Goal: Transaction & Acquisition: Download file/media

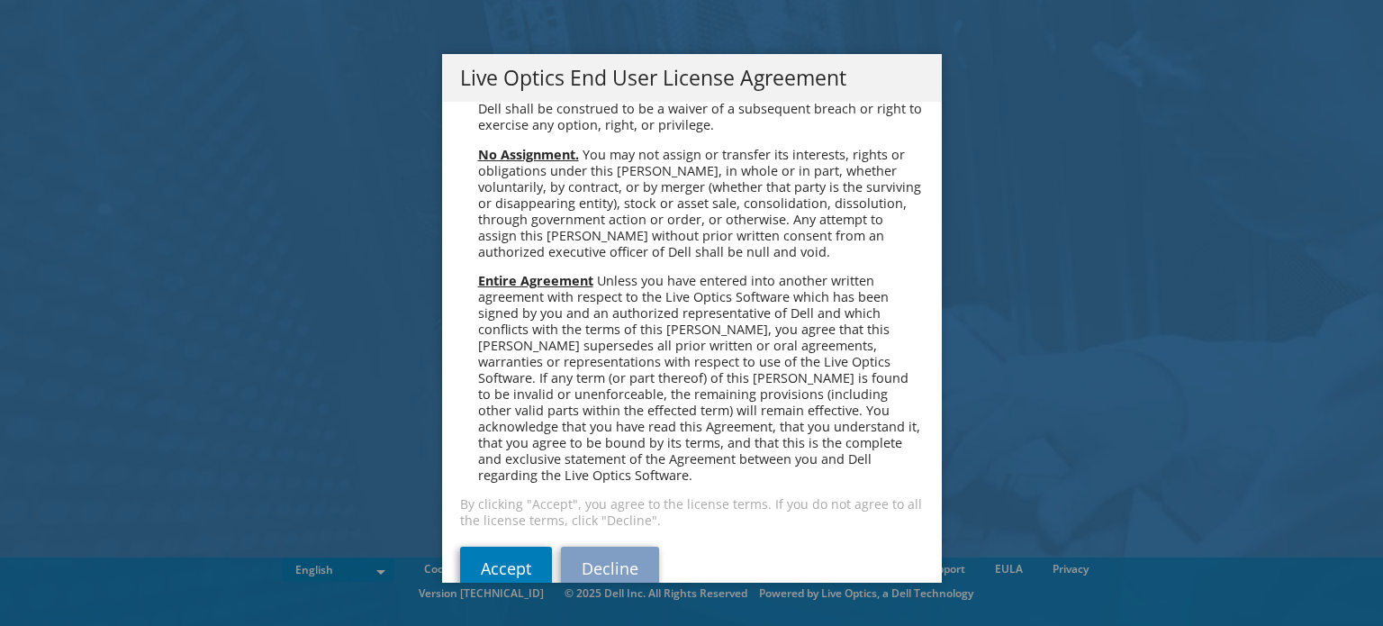
scroll to position [6810, 0]
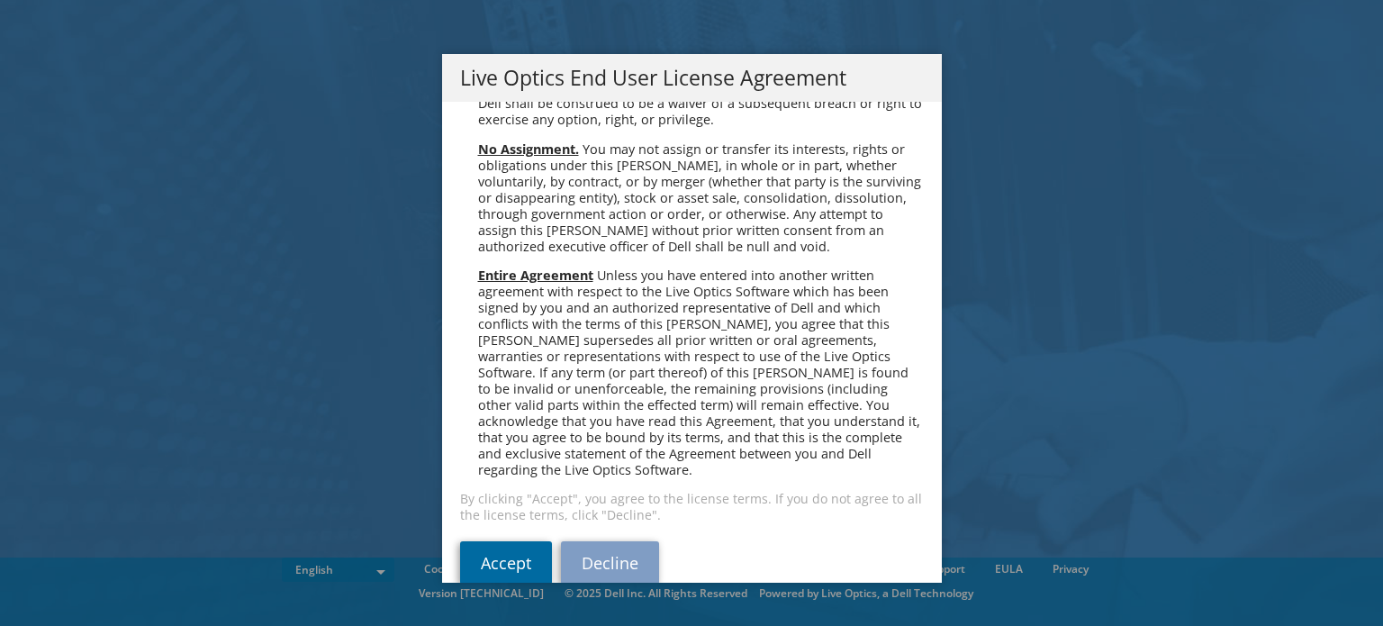
click at [460, 542] on link "Accept" at bounding box center [506, 562] width 92 height 43
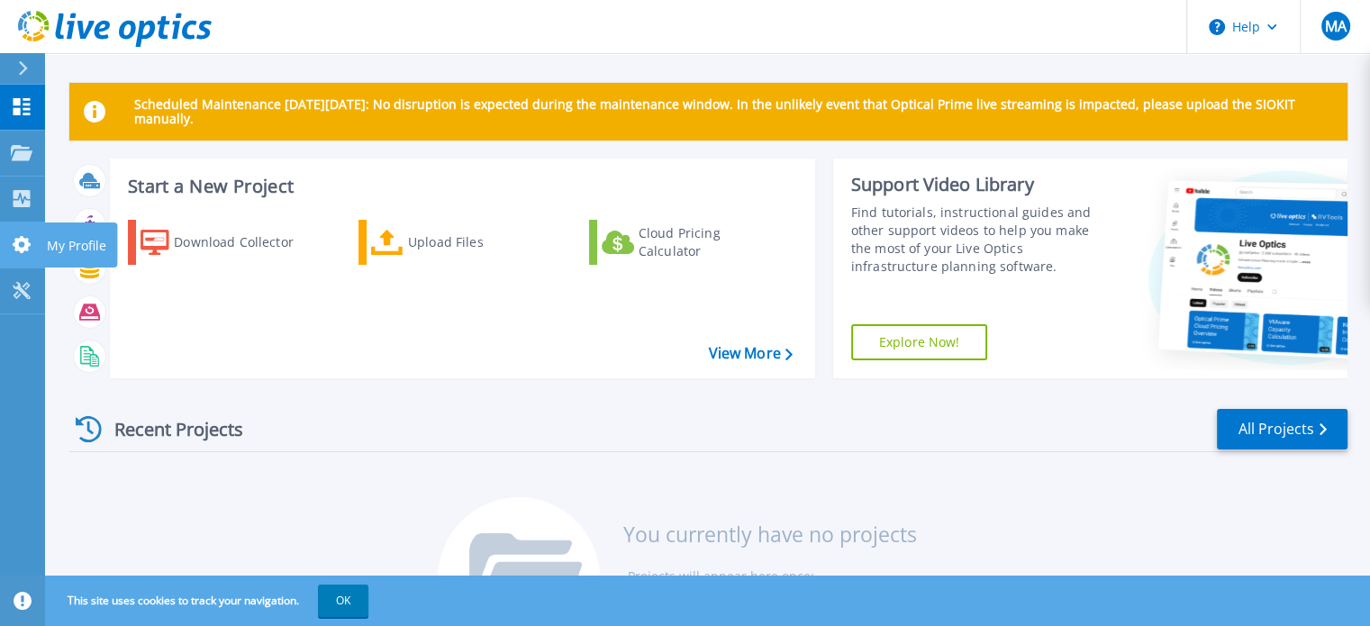
click at [22, 247] on icon at bounding box center [22, 244] width 22 height 17
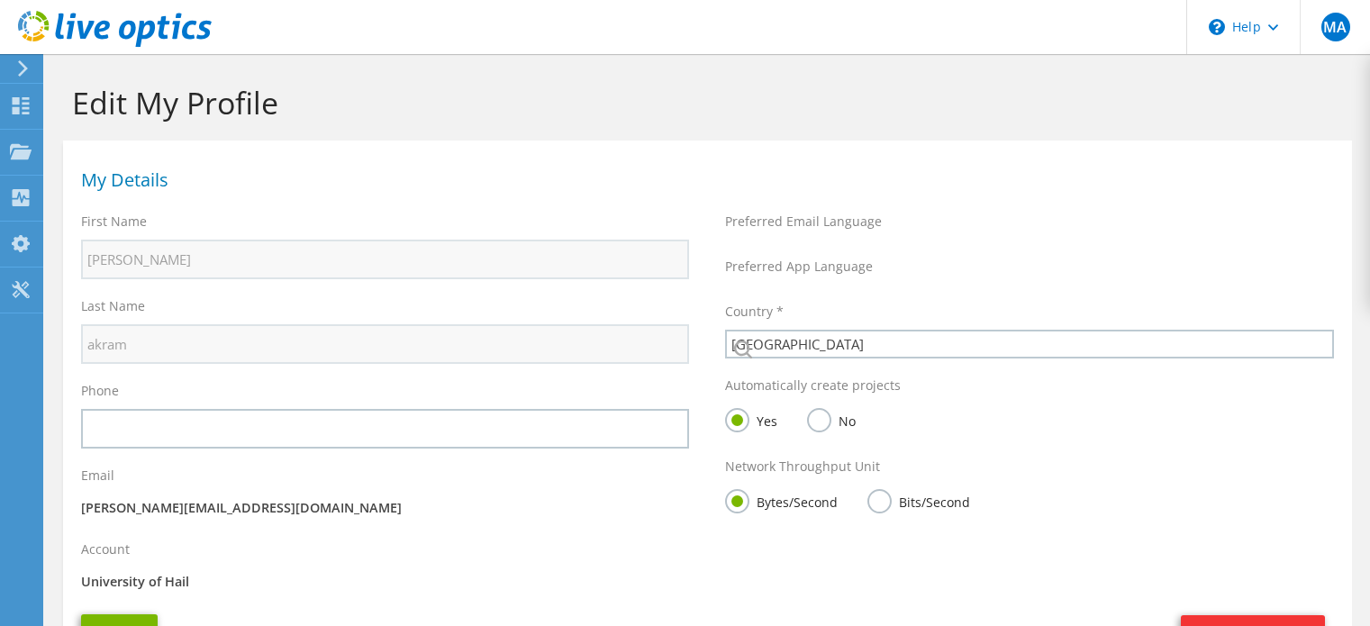
select select "185"
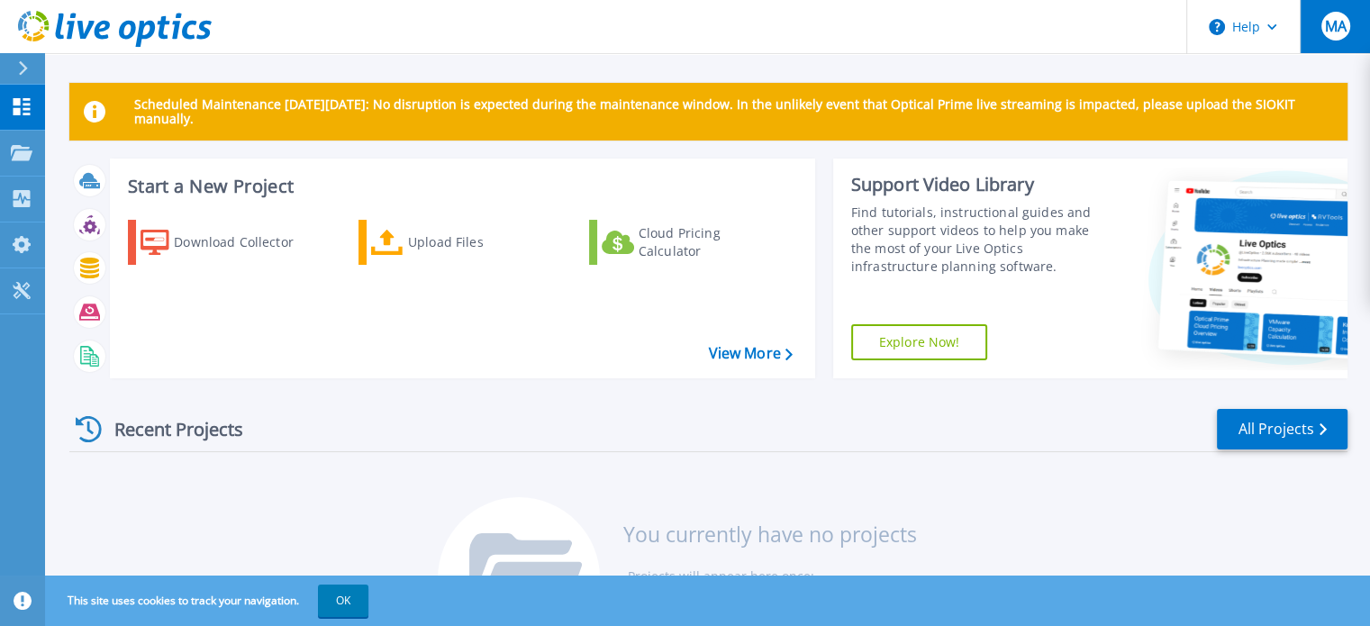
click at [1329, 10] on button "MA" at bounding box center [1335, 26] width 70 height 53
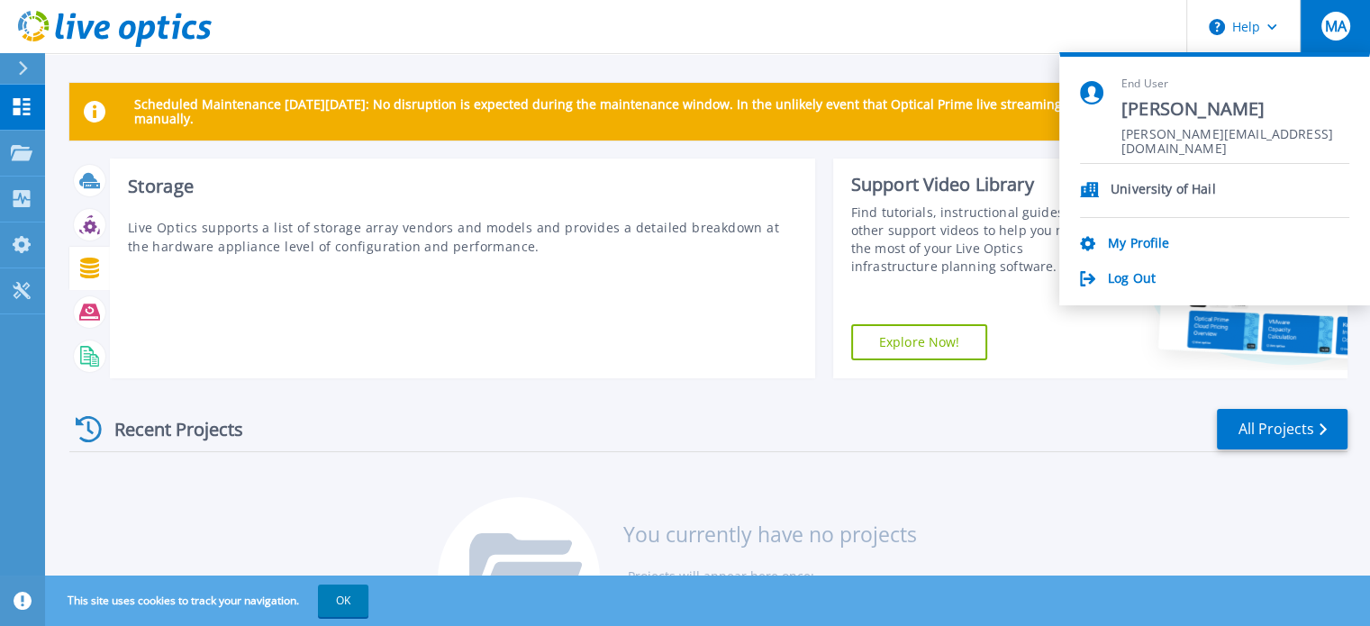
click at [221, 324] on div "Storage Live Optics supports a list of storage array vendors and models and pro…" at bounding box center [462, 269] width 705 height 220
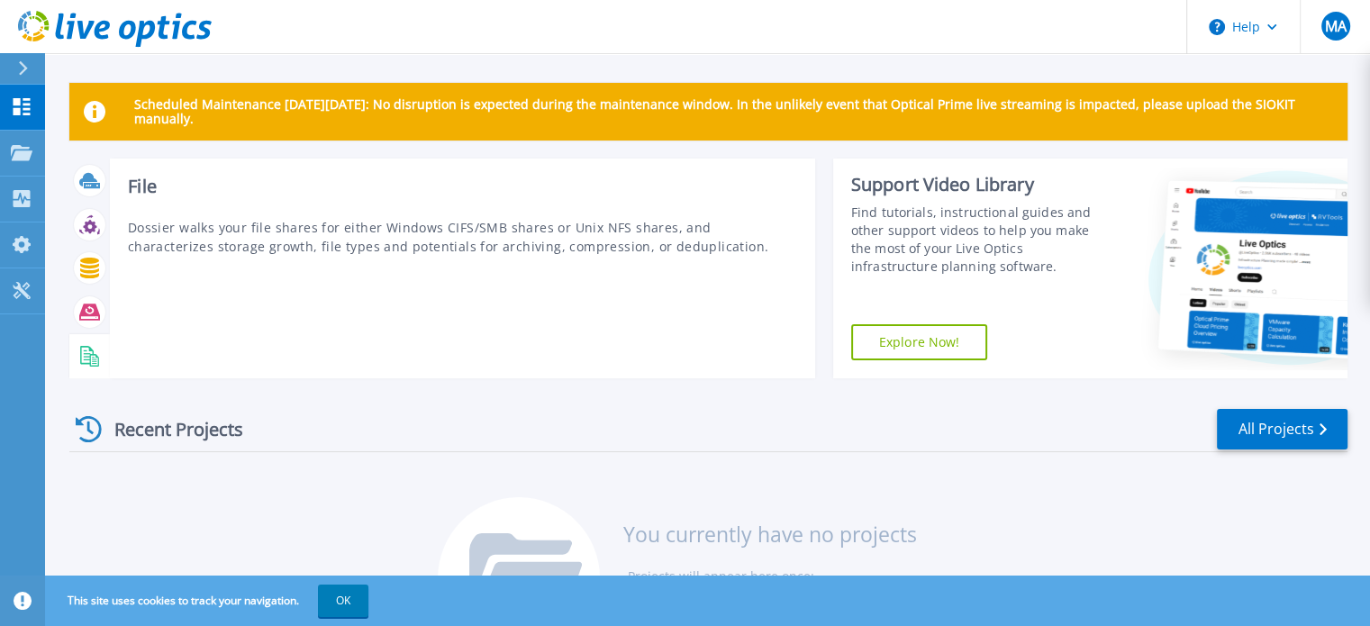
click at [96, 372] on div at bounding box center [89, 356] width 41 height 44
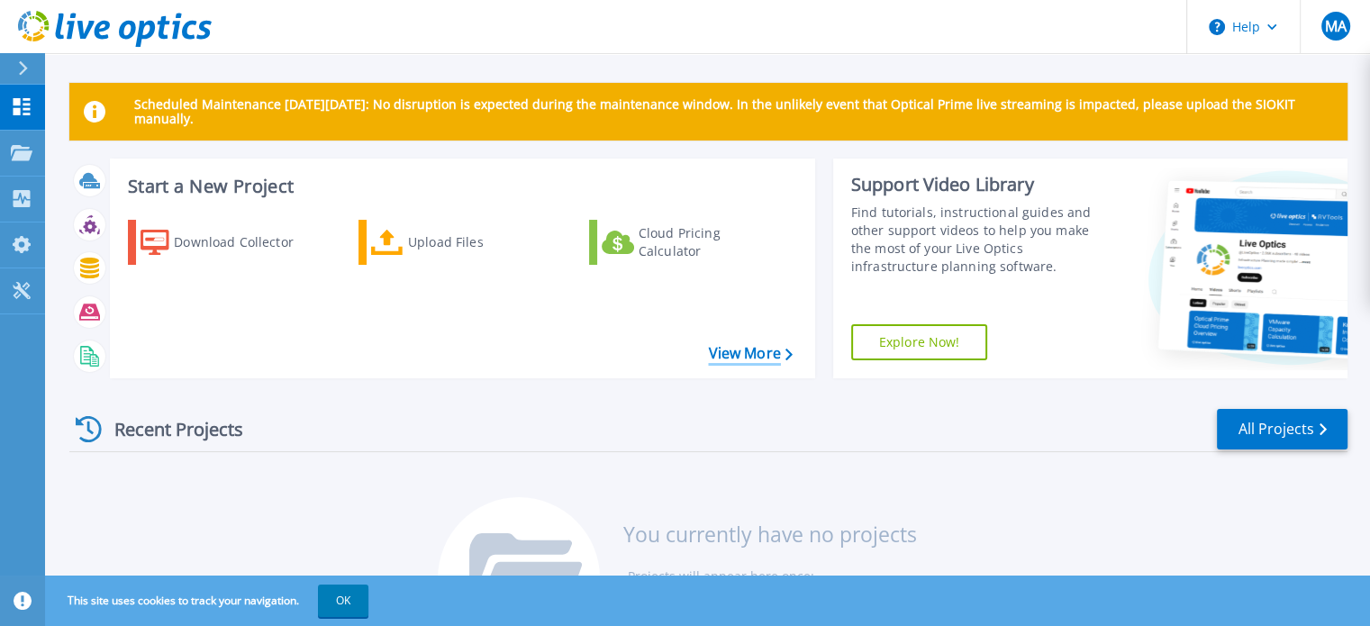
click at [774, 356] on link "View More" at bounding box center [750, 353] width 84 height 17
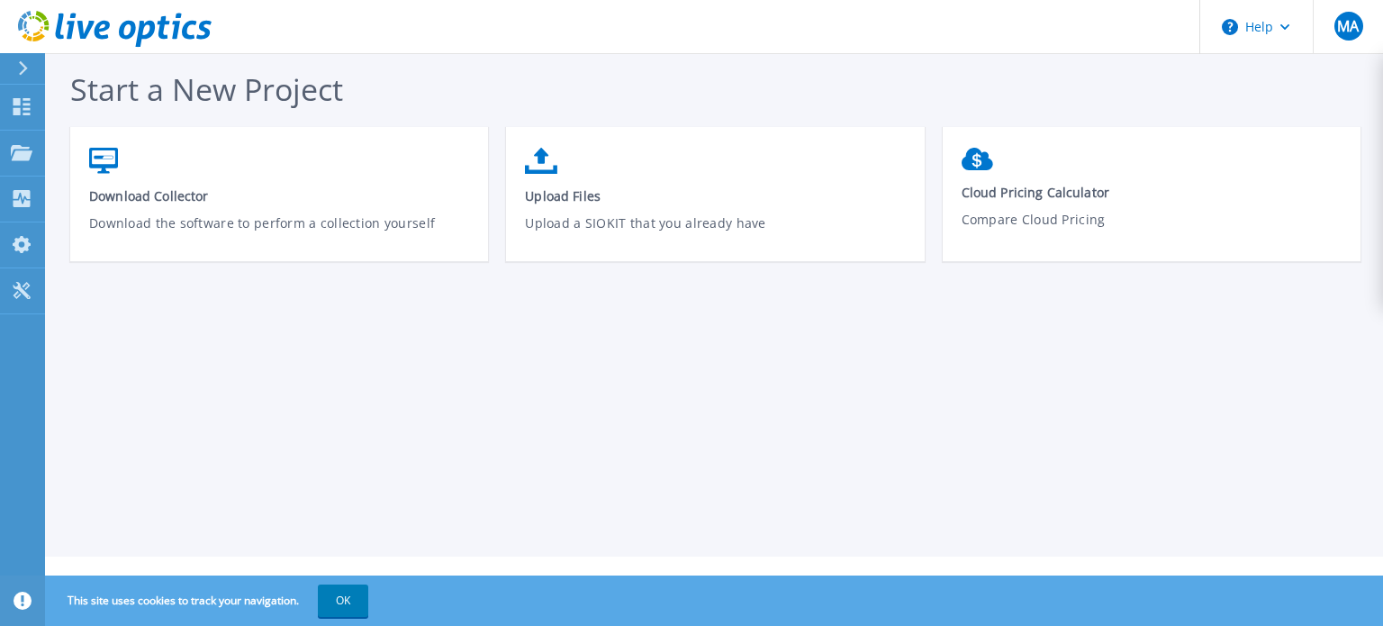
click at [0, 79] on button at bounding box center [22, 69] width 45 height 32
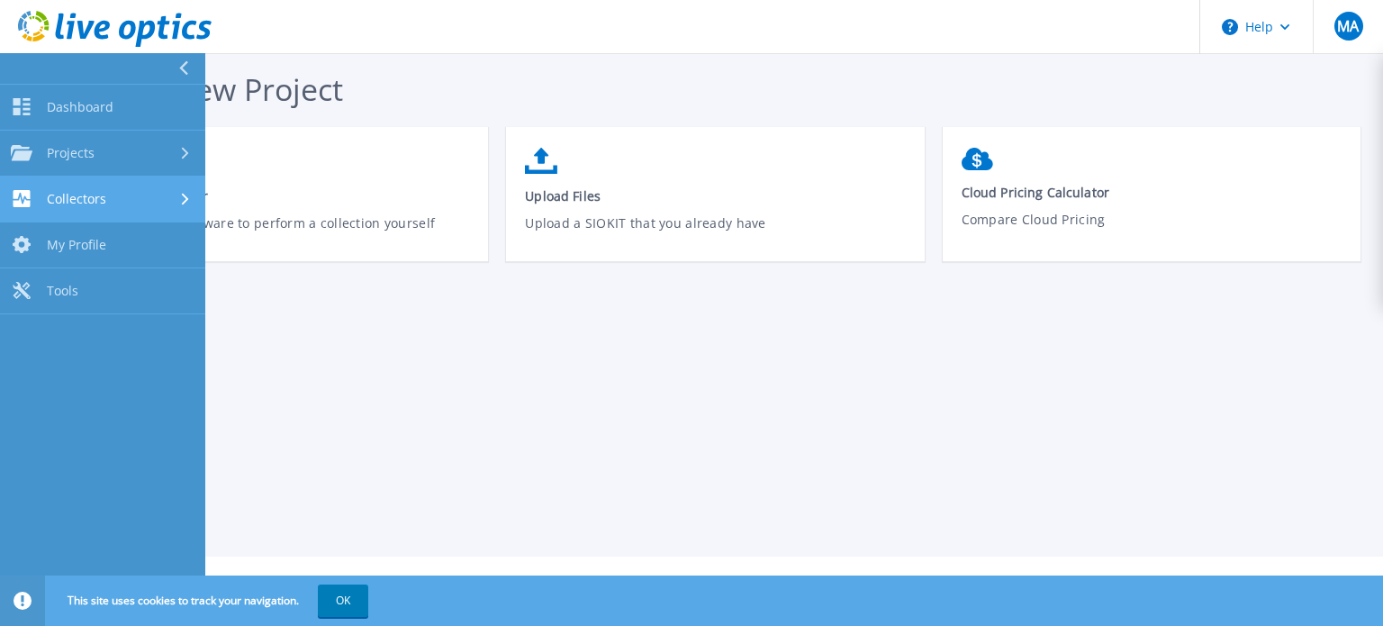
click at [43, 197] on div "Collectors" at bounding box center [58, 198] width 95 height 17
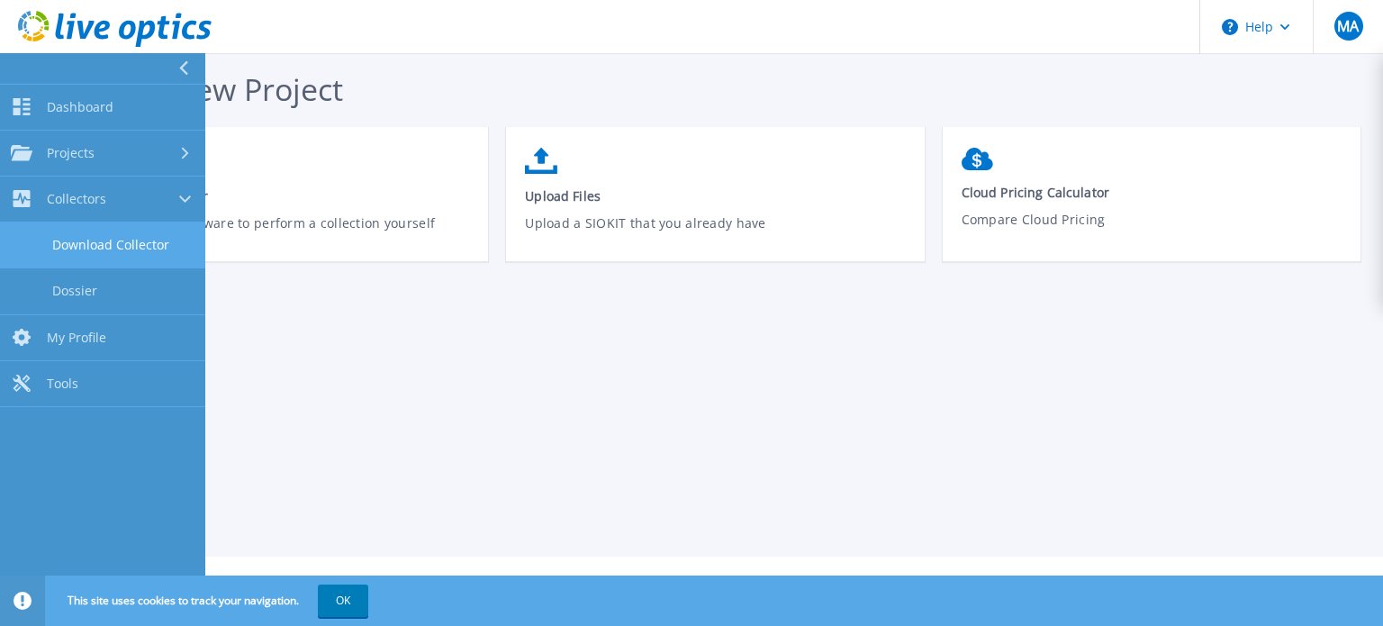
click at [56, 258] on link "Download Collector" at bounding box center [102, 245] width 205 height 46
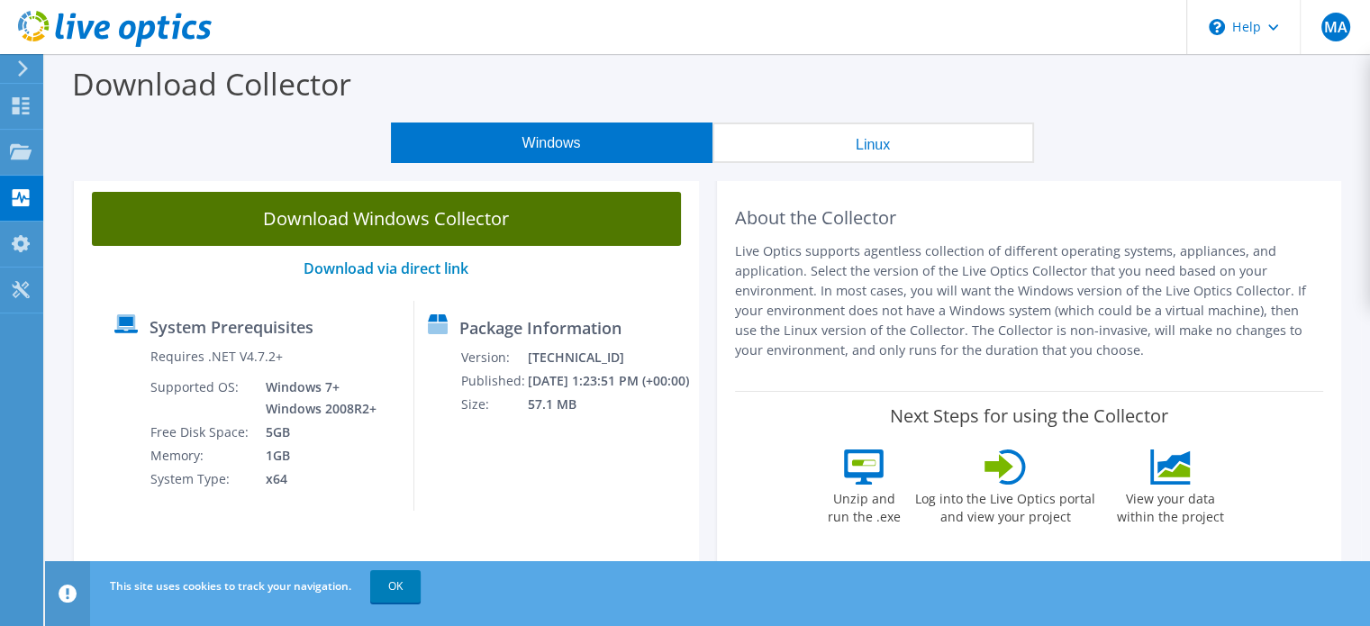
click at [394, 213] on link "Download Windows Collector" at bounding box center [386, 219] width 589 height 54
